Goal: Navigation & Orientation: Find specific page/section

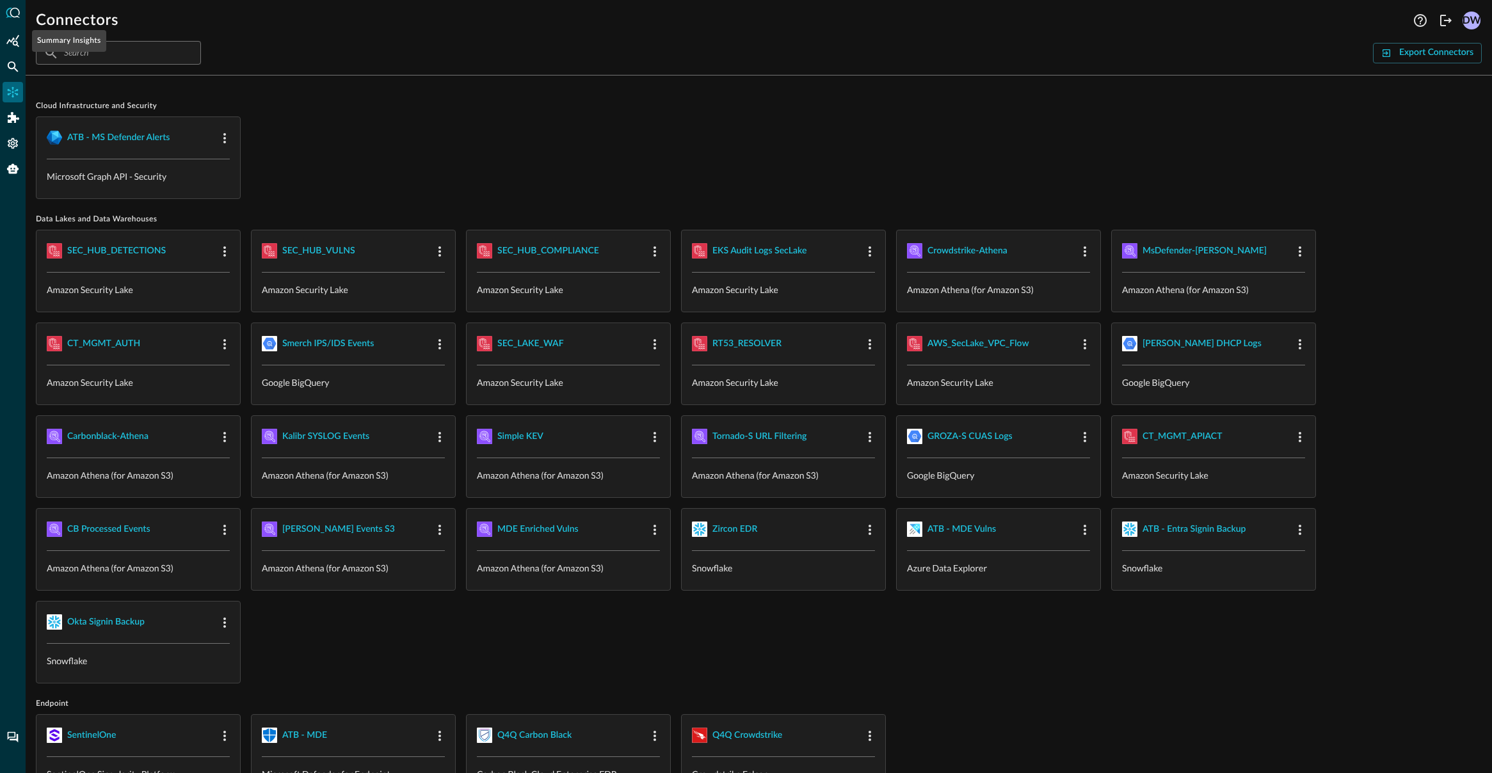
drag, startPoint x: 15, startPoint y: 38, endPoint x: 49, endPoint y: 33, distance: 33.8
click at [15, 38] on icon "Summary Insights" at bounding box center [12, 41] width 13 height 13
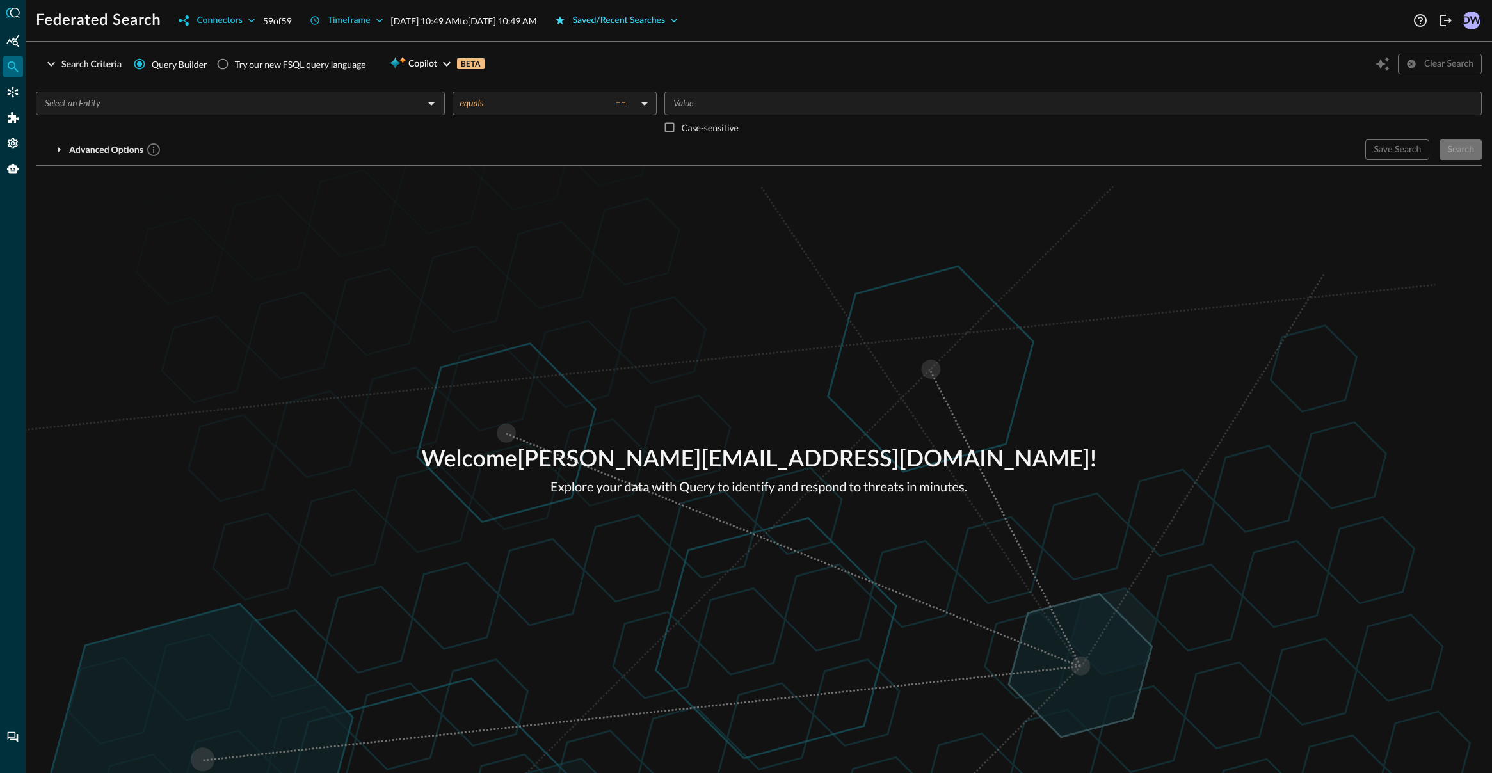
click at [666, 24] on div "Saved/Recent Searches" at bounding box center [619, 21] width 93 height 16
